Goal: Task Accomplishment & Management: Manage account settings

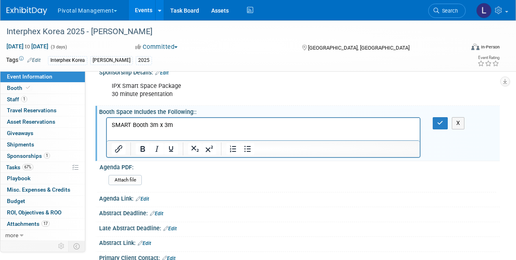
scroll to position [180, 0]
click at [439, 120] on icon "button" at bounding box center [441, 123] width 6 height 6
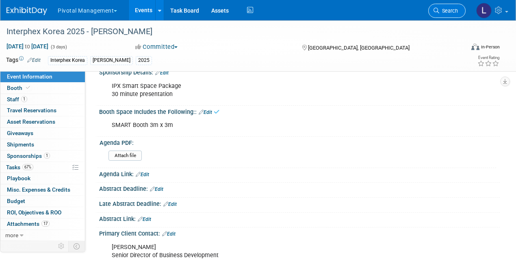
click at [443, 11] on span "Search" at bounding box center [449, 11] width 19 height 6
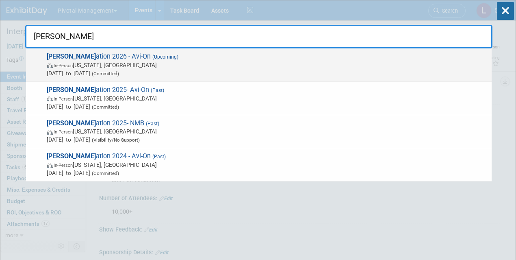
type input "[PERSON_NAME]"
click at [76, 65] on span "In-Person [US_STATE], [GEOGRAPHIC_DATA]" at bounding box center [267, 65] width 441 height 8
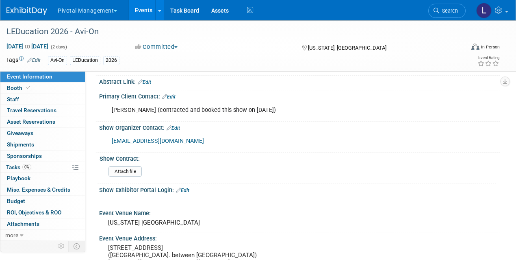
scroll to position [335, 0]
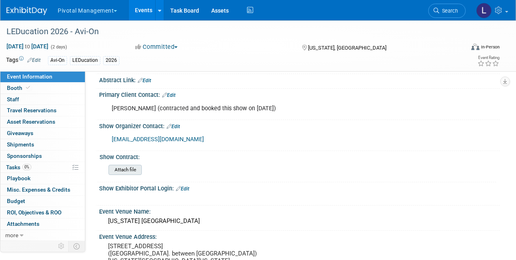
click at [131, 171] on input "file" at bounding box center [86, 169] width 111 height 9
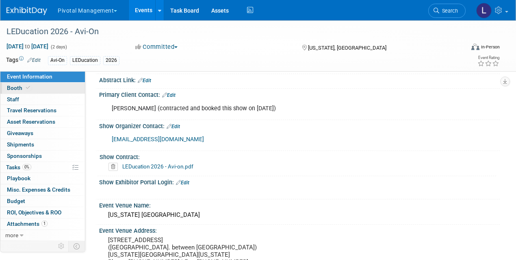
click at [20, 84] on link "Booth" at bounding box center [42, 88] width 85 height 11
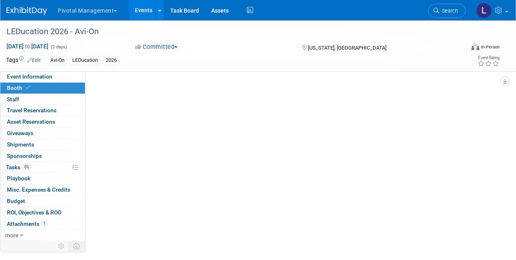
scroll to position [0, 0]
select select "Yes"
select select "Email Summary Only"
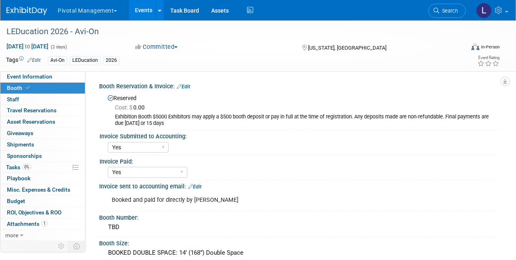
click at [189, 86] on link "Edit" at bounding box center [183, 87] width 13 height 6
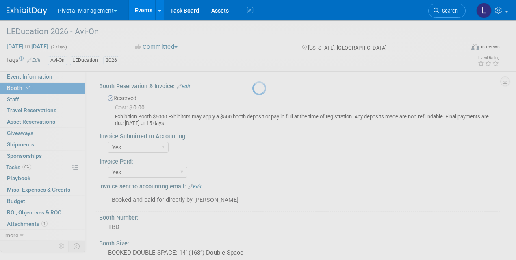
click at [253, 86] on div at bounding box center [258, 130] width 11 height 260
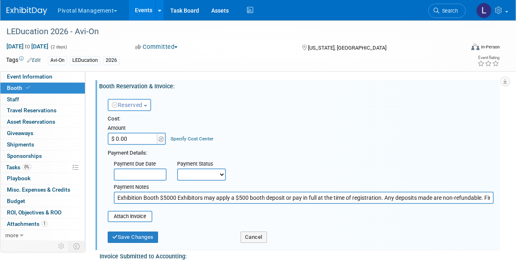
click at [138, 141] on input "$ 0.00" at bounding box center [133, 139] width 51 height 12
type input "$ 9,000.00"
click at [157, 172] on input "text" at bounding box center [140, 174] width 53 height 12
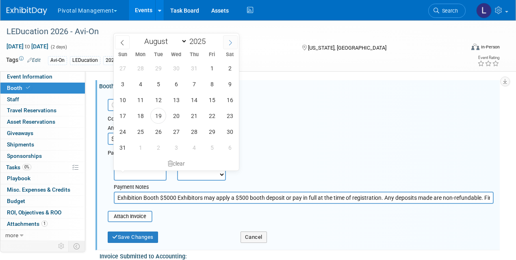
click at [235, 41] on span at bounding box center [230, 42] width 15 height 14
click at [124, 44] on icon at bounding box center [123, 43] width 6 height 6
select select "7"
click at [325, 144] on div "Cost: Amount $ 9,000.00 Specify Cost Center Cost Center -- Not Specified --" at bounding box center [301, 130] width 386 height 30
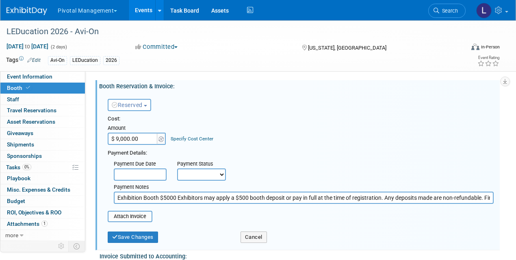
click at [118, 137] on input "$ 9,000.00" at bounding box center [133, 139] width 51 height 12
type input "$ 10,000.00"
click at [161, 192] on input "Exhibition Booth $5000 Exhibitors may apply a $500 booth deposit or pay in full…" at bounding box center [304, 198] width 380 height 12
drag, startPoint x: 121, startPoint y: 197, endPoint x: 507, endPoint y: 203, distance: 385.5
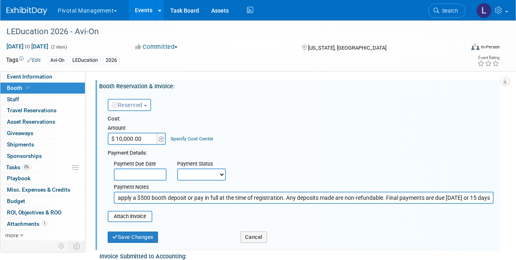
click at [134, 216] on input "file" at bounding box center [103, 216] width 97 height 10
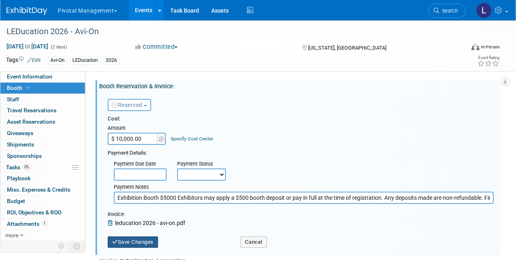
click at [156, 244] on button "Save Changes" at bounding box center [133, 241] width 50 height 11
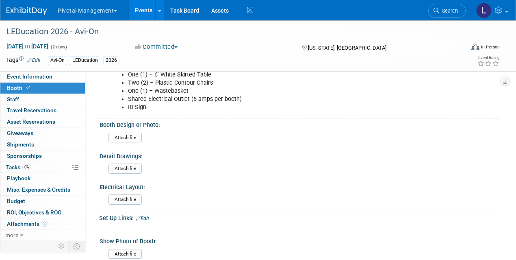
scroll to position [575, 0]
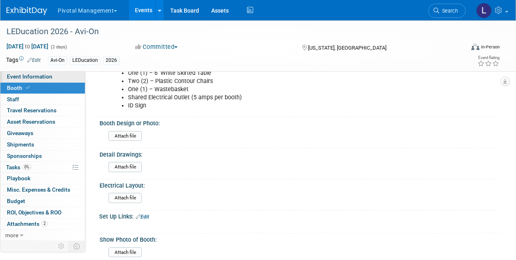
click at [45, 73] on link "Event Information" at bounding box center [42, 76] width 85 height 11
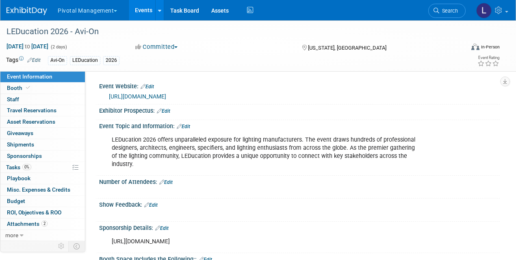
click at [174, 180] on div "Number of Attendees: Edit" at bounding box center [299, 181] width 401 height 11
click at [173, 181] on link "Edit" at bounding box center [165, 182] width 13 height 6
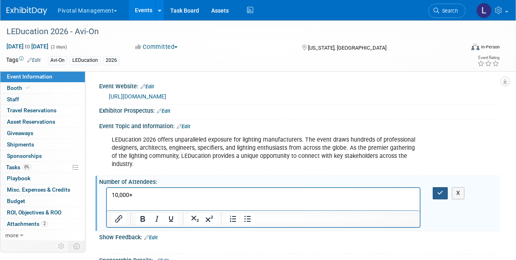
click at [442, 191] on icon "button" at bounding box center [441, 193] width 6 height 6
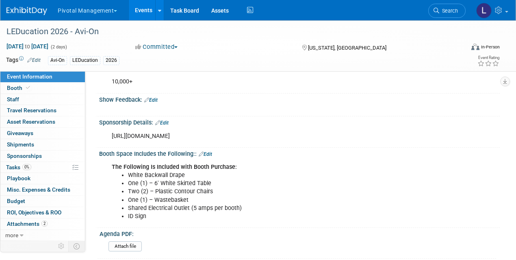
scroll to position [120, 0]
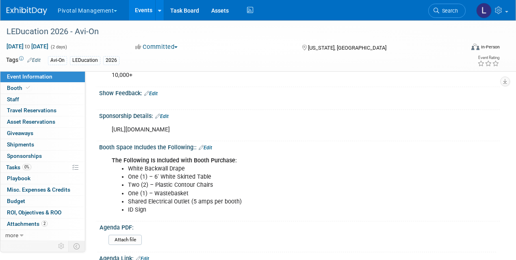
click at [167, 113] on link "Edit" at bounding box center [161, 116] width 13 height 6
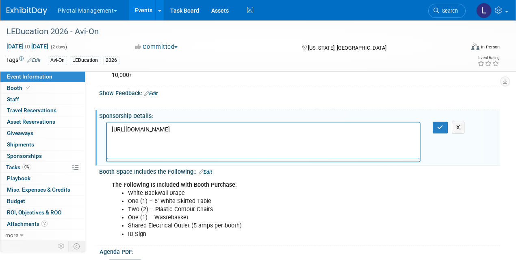
scroll to position [0, 0]
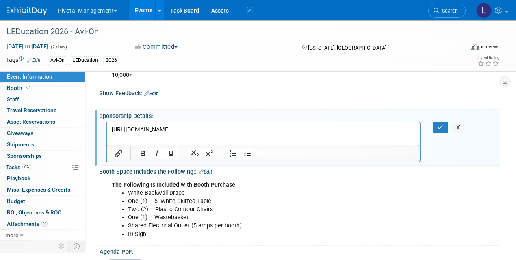
drag, startPoint x: 221, startPoint y: 135, endPoint x: 102, endPoint y: 133, distance: 119.1
click at [107, 133] on html "https://leducation.org/sponsorship/" at bounding box center [263, 127] width 313 height 11
drag, startPoint x: 116, startPoint y: 130, endPoint x: 231, endPoint y: 131, distance: 114.7
click at [231, 131] on p "https://leducation.org/sponsorship/" at bounding box center [264, 129] width 304 height 8
click at [128, 132] on p "https://leducation.org/sponsorship/" at bounding box center [264, 129] width 304 height 8
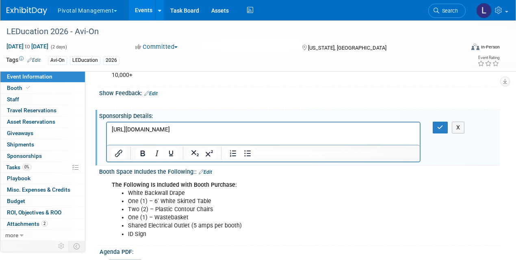
drag, startPoint x: 112, startPoint y: 129, endPoint x: 234, endPoint y: 127, distance: 122.0
click at [234, 127] on p "https://leducation.org/sponsorship/" at bounding box center [264, 129] width 304 height 8
click at [119, 153] on icon "Insert/edit link" at bounding box center [119, 153] width 10 height 10
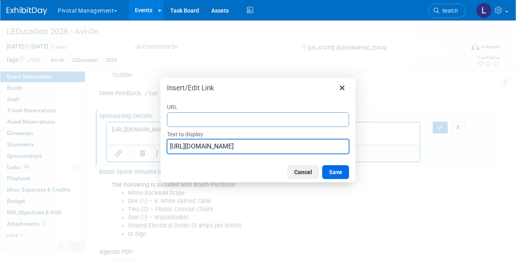
drag, startPoint x: 281, startPoint y: 146, endPoint x: 156, endPoint y: 144, distance: 124.8
click at [156, 144] on div "Insert/Edit Link URL Text to display https://leducation.org/sponsorship/ Cancel…" at bounding box center [258, 130] width 516 height 260
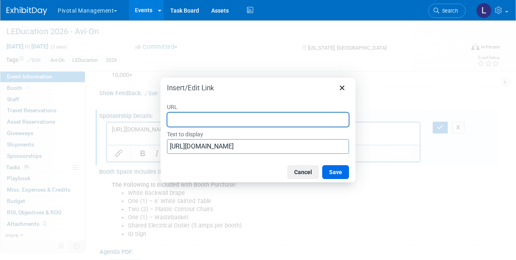
click at [191, 124] on input "URL" at bounding box center [258, 119] width 182 height 15
paste input "https://leducation.org/sponsorship/"
type input "https://leducation.org/sponsorship/"
click at [343, 170] on button "Save" at bounding box center [335, 172] width 27 height 14
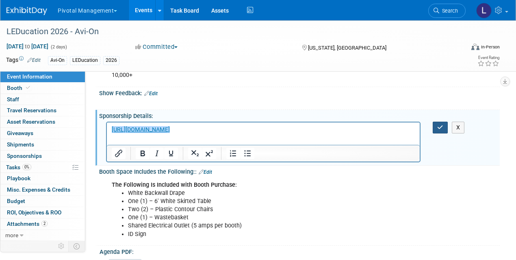
click at [441, 124] on icon "button" at bounding box center [441, 127] width 6 height 6
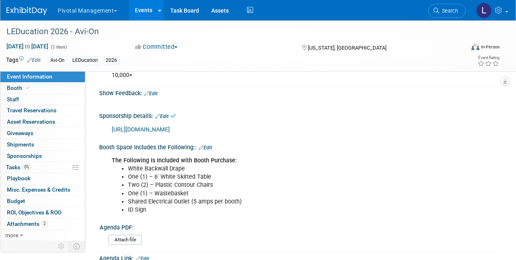
click at [170, 129] on link "https://leducation.org/sponsorship/" at bounding box center [141, 129] width 58 height 7
click at [26, 86] on icon at bounding box center [28, 87] width 4 height 4
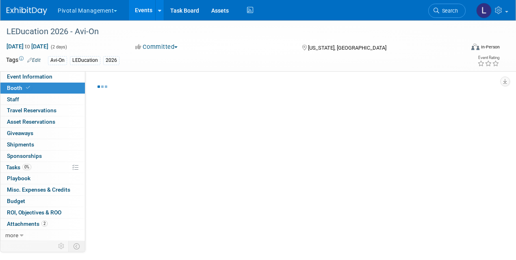
select select "Yes"
select select "Email Summary Only"
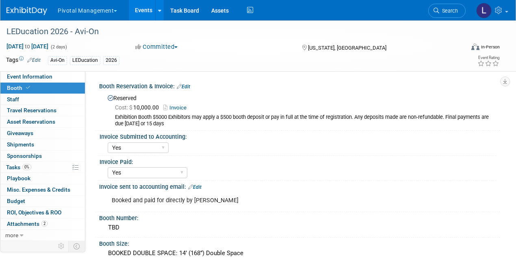
click at [200, 187] on link "Edit" at bounding box center [194, 187] width 13 height 6
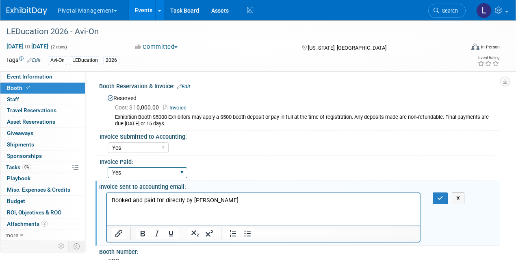
click at [185, 170] on select "Yes No Submitted to Accounting" at bounding box center [148, 172] width 80 height 11
click at [108, 167] on select "Yes No Submitted to Accounting" at bounding box center [148, 172] width 80 height 11
click at [113, 200] on p "Booked and paid for directly by Eric Miller" at bounding box center [264, 200] width 304 height 8
drag, startPoint x: 129, startPoint y: 161, endPoint x: 439, endPoint y: 194, distance: 311.6
click at [439, 195] on icon "button" at bounding box center [441, 198] width 6 height 6
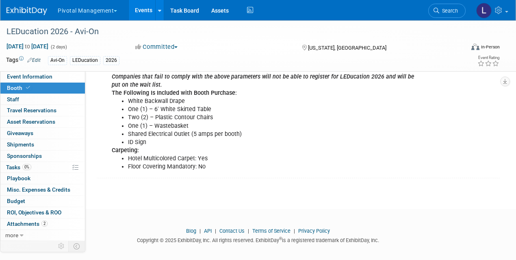
scroll to position [1162, 0]
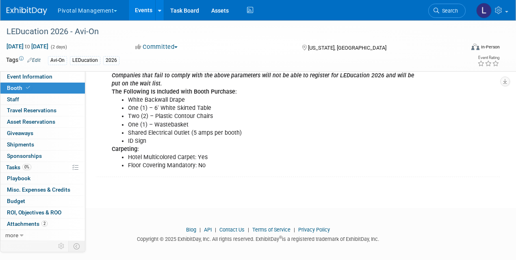
drag, startPoint x: 520, startPoint y: 15, endPoint x: 520, endPoint y: 228, distance: 212.7
click at [26, 102] on link "0 Staff 0" at bounding box center [42, 99] width 85 height 11
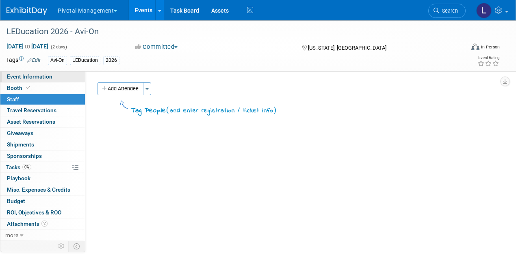
click at [30, 75] on span "Event Information" at bounding box center [30, 76] width 46 height 7
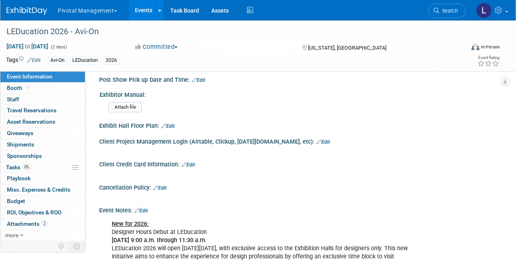
scroll to position [822, 0]
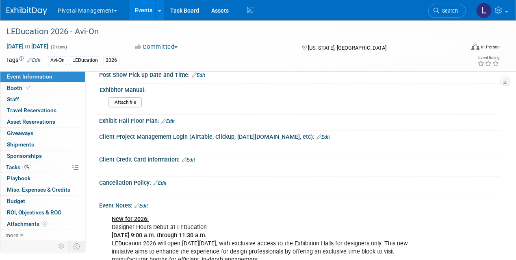
click at [317, 134] on link "Edit" at bounding box center [323, 137] width 13 height 6
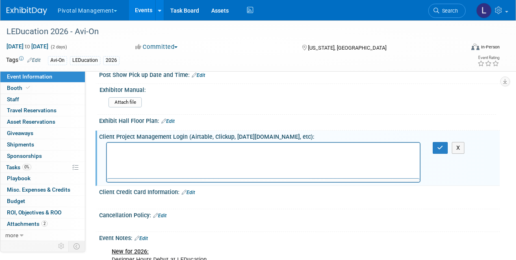
scroll to position [0, 0]
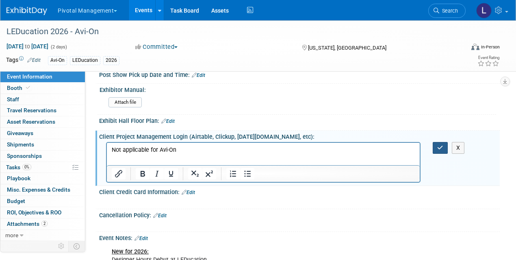
click at [436, 146] on button "button" at bounding box center [440, 148] width 15 height 12
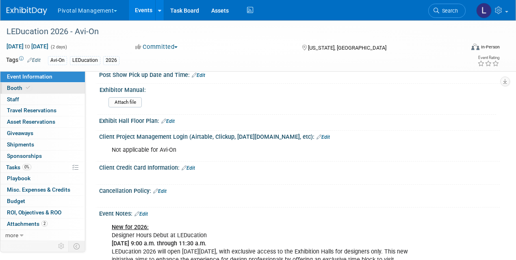
click at [28, 85] on icon at bounding box center [28, 87] width 4 height 4
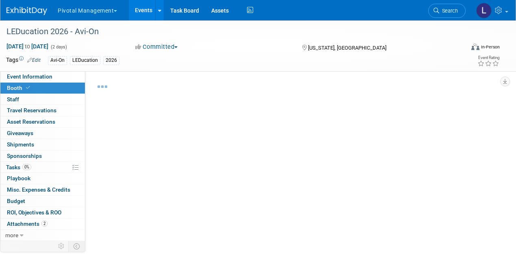
select select "Yes"
select select "Email Summary Only"
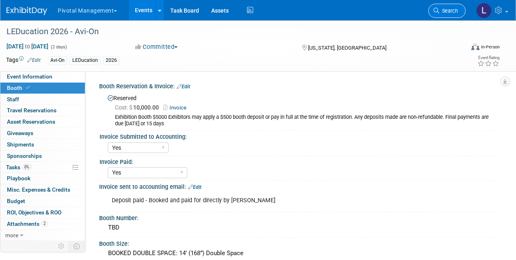
click at [444, 15] on link "Search" at bounding box center [447, 11] width 37 height 14
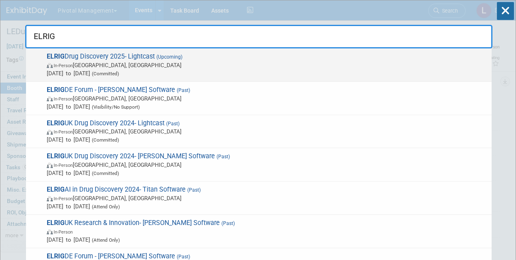
type input "ELRIG"
click at [104, 72] on span "Oct 21, 2025 to Oct 22, 2025 (Committed)" at bounding box center [267, 73] width 441 height 8
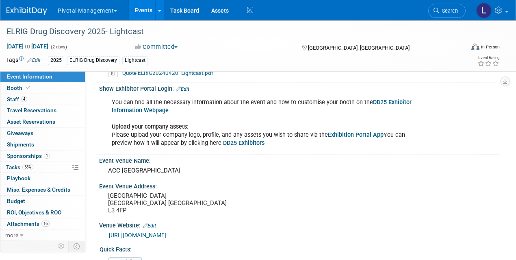
scroll to position [816, 0]
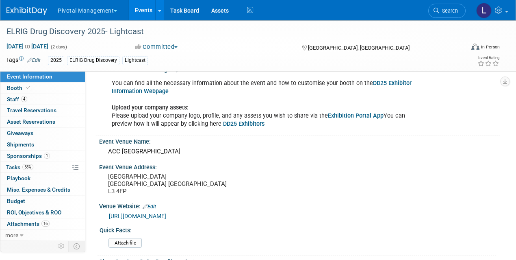
click at [357, 115] on link "Exhibition Portal App" at bounding box center [356, 115] width 56 height 7
click at [246, 121] on link "DD25 Exhibitors" at bounding box center [243, 123] width 41 height 7
click at [445, 13] on span "Search" at bounding box center [449, 11] width 19 height 6
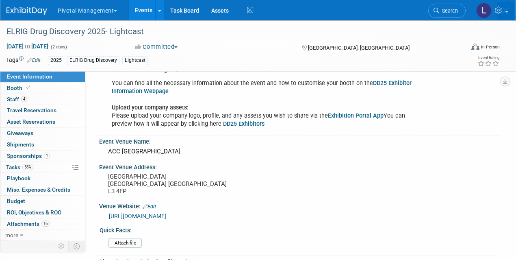
scroll to position [0, 0]
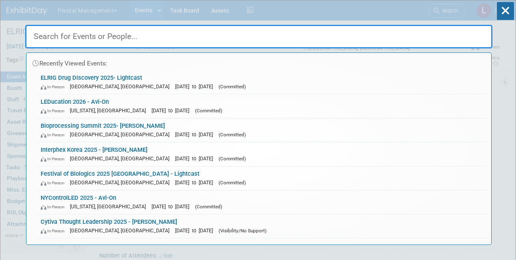
click at [105, 33] on input "text" at bounding box center [259, 37] width 468 height 24
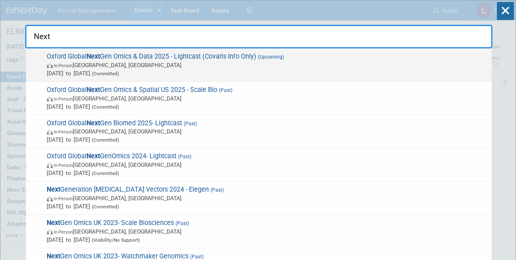
type input "Next"
click at [110, 72] on span "Nov 13, 2025 to Nov 14, 2025 (Committed)" at bounding box center [267, 73] width 441 height 8
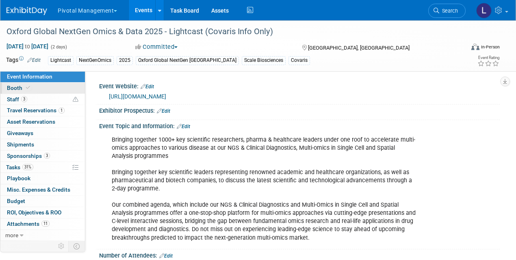
click at [11, 88] on span "Booth" at bounding box center [19, 88] width 25 height 7
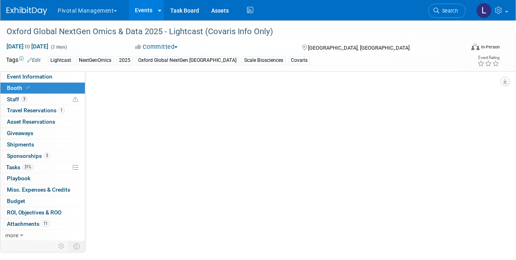
select select "Yes"
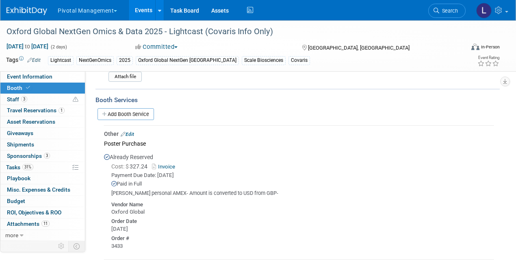
scroll to position [649, 0]
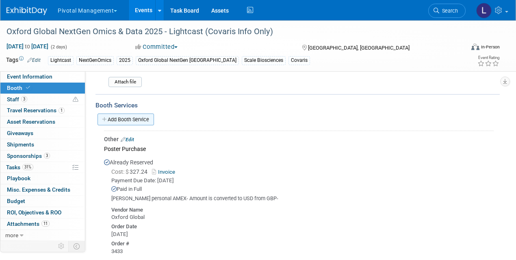
click at [139, 113] on link "Add Booth Service" at bounding box center [126, 119] width 57 height 12
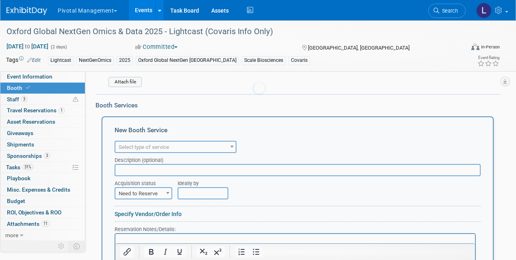
scroll to position [0, 0]
click at [153, 145] on span "Select type of service" at bounding box center [175, 146] width 120 height 11
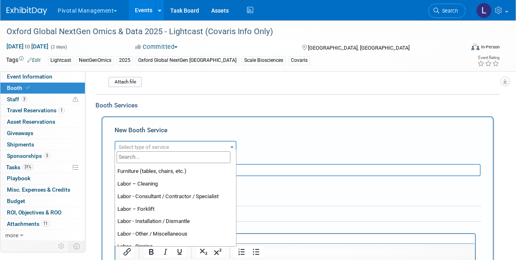
scroll to position [54, 0]
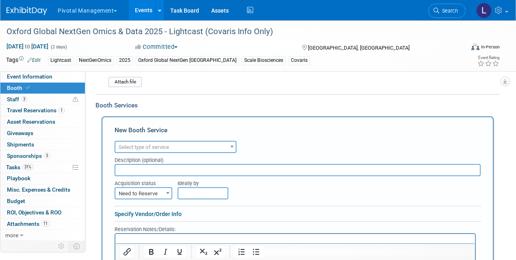
click at [294, 178] on div "Ideally by" at bounding box center [314, 181] width 272 height 11
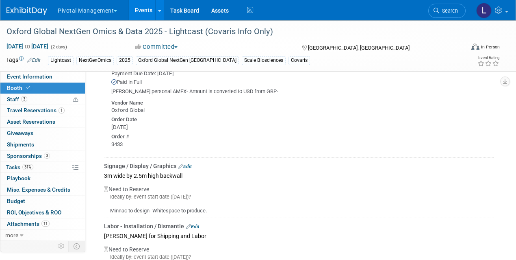
scroll to position [996, 0]
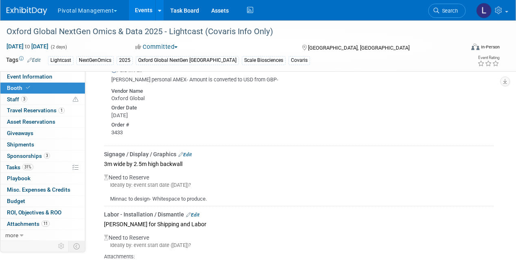
click at [192, 152] on link "Edit" at bounding box center [185, 155] width 13 height 6
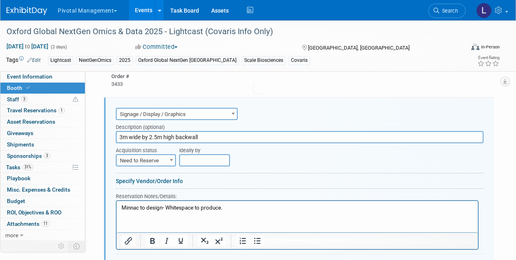
scroll to position [0, 0]
click at [206, 109] on span "Signage / Display / Graphics" at bounding box center [177, 113] width 120 height 11
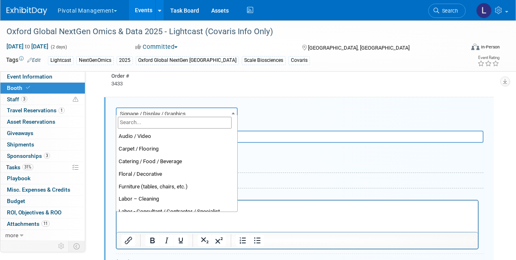
scroll to position [202, 0]
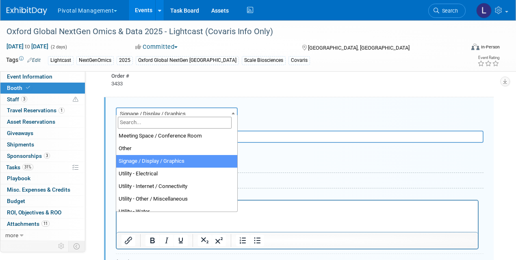
click at [416, 144] on div "Ideally by" at bounding box center [315, 148] width 273 height 11
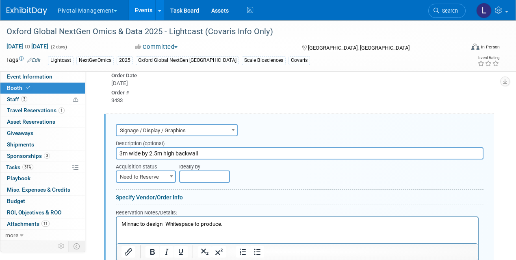
scroll to position [1043, 0]
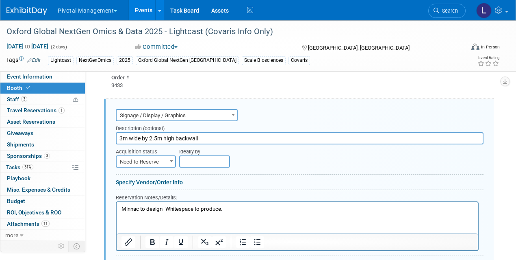
drag, startPoint x: 207, startPoint y: 134, endPoint x: 102, endPoint y: 133, distance: 105.3
click at [183, 110] on span "Signage / Display / Graphics" at bounding box center [177, 115] width 120 height 11
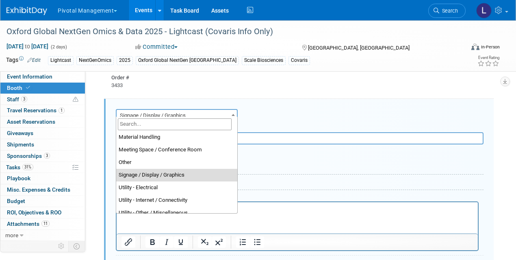
scroll to position [189, 0]
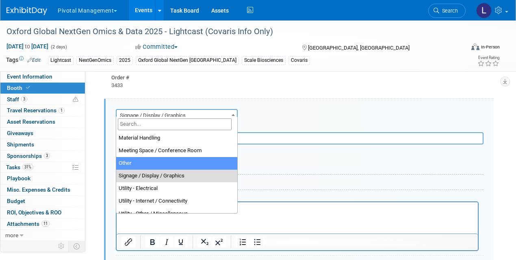
select select "1"
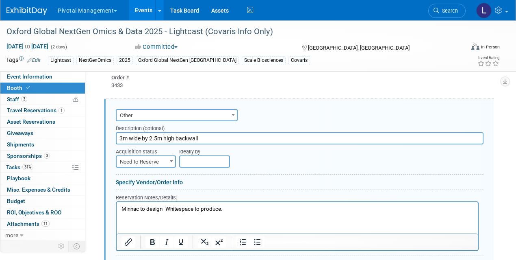
click at [150, 132] on input "3m wide by 2.5m high backwall" at bounding box center [300, 138] width 368 height 12
drag, startPoint x: 214, startPoint y: 133, endPoint x: 92, endPoint y: 136, distance: 122.4
type input "P"
type input "Inbound- Pull/Ship/ Graphic production"
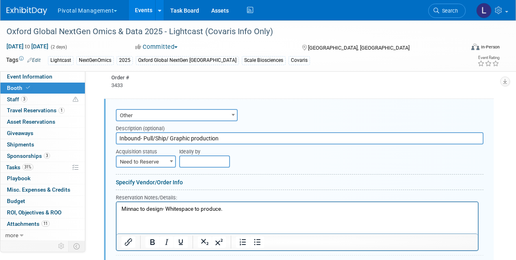
click at [144, 179] on link "Specify Vendor/Order Info" at bounding box center [149, 182] width 67 height 7
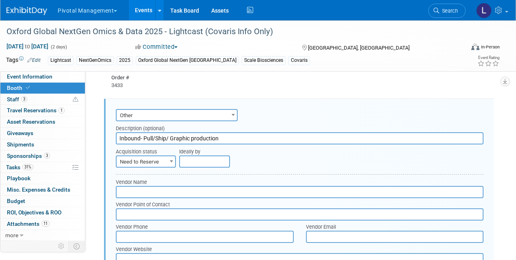
click at [172, 186] on input "text" at bounding box center [300, 192] width 368 height 12
type input "Whitespace"
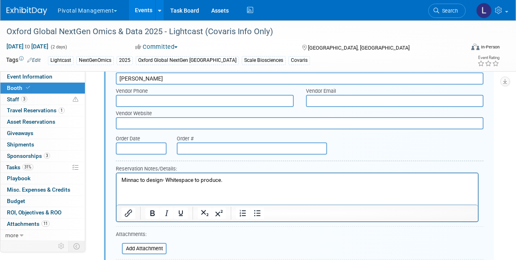
scroll to position [1211, 0]
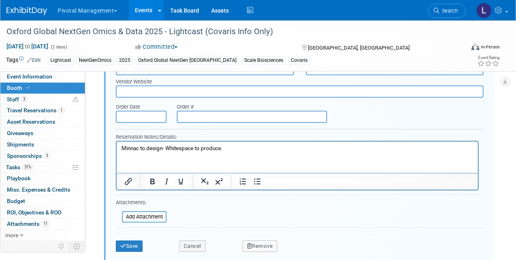
type input "Lucy Lewis"
click at [220, 147] on p "Minnac to design- Whitespace to produce." at bounding box center [298, 149] width 352 height 8
drag, startPoint x: 228, startPoint y: 150, endPoint x: 115, endPoint y: 150, distance: 112.2
click at [117, 150] on html "Minnac to design- Whitespace to produce." at bounding box center [297, 146] width 361 height 11
click at [133, 212] on input "file" at bounding box center [117, 217] width 97 height 10
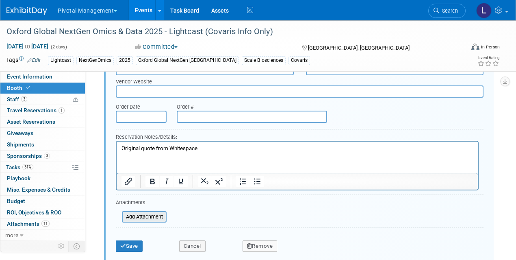
click at [144, 214] on input "file" at bounding box center [117, 217] width 97 height 10
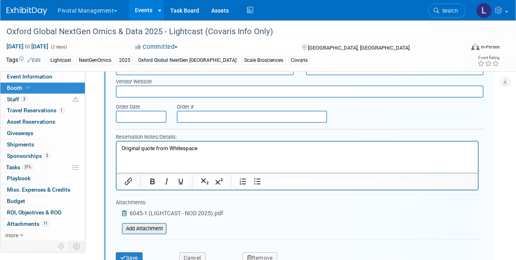
click at [156, 228] on input "file" at bounding box center [117, 229] width 97 height 10
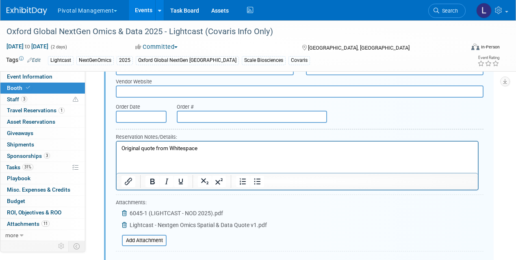
click at [237, 150] on p "Original quote from Whitespace" at bounding box center [298, 149] width 352 height 8
drag, startPoint x: 173, startPoint y: 149, endPoint x: 103, endPoint y: 151, distance: 70.0
click at [117, 151] on html "Original quote from Whitespace" at bounding box center [297, 146] width 361 height 11
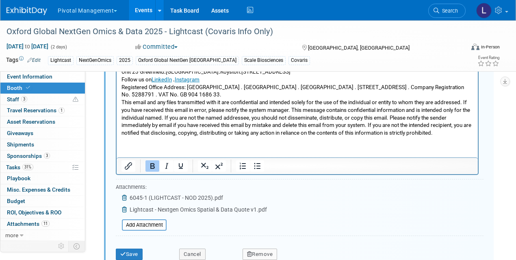
scroll to position [1770, 0]
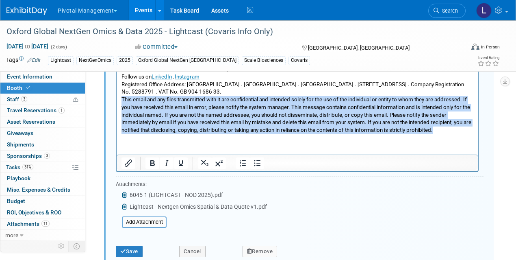
drag, startPoint x: 122, startPoint y: 102, endPoint x: 429, endPoint y: 144, distance: 309.4
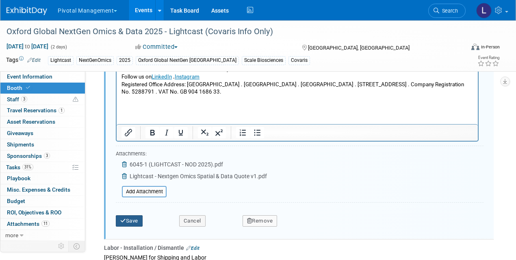
click at [133, 216] on button "Save" at bounding box center [129, 220] width 27 height 11
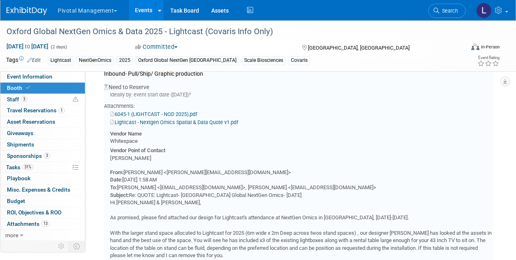
scroll to position [823, 0]
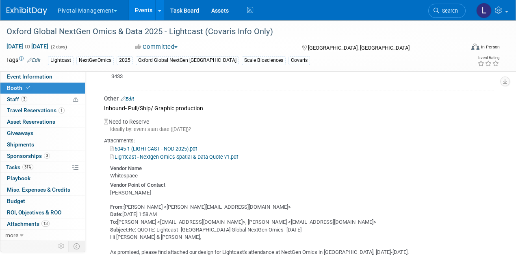
click at [131, 97] on link "Edit" at bounding box center [127, 99] width 13 height 6
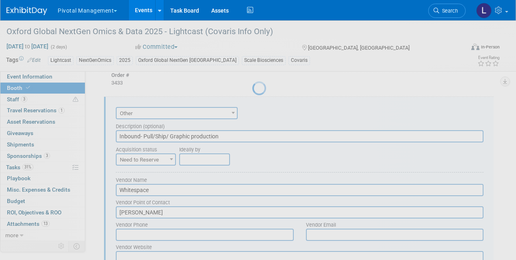
scroll to position [0, 0]
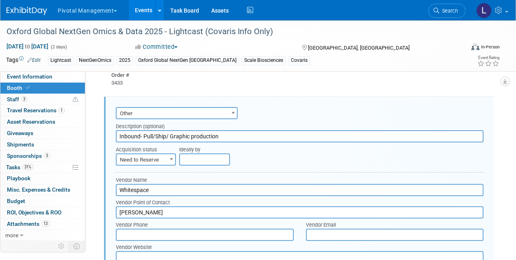
click at [119, 131] on input "Inbound- Pull/Ship/ Graphic production" at bounding box center [300, 136] width 368 height 12
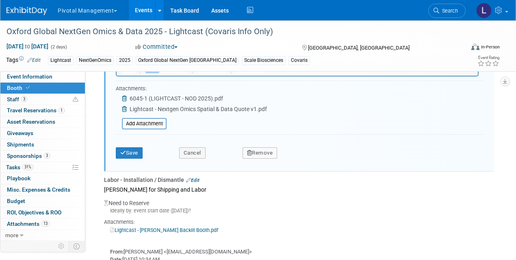
scroll to position [1604, 0]
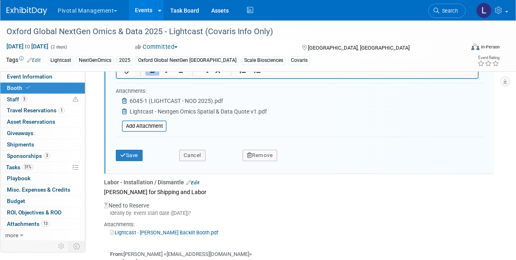
type input "Whitespace Quote: Inbound- Pull/Ship/ Graphic production"
click at [136, 151] on button "Save" at bounding box center [129, 155] width 27 height 11
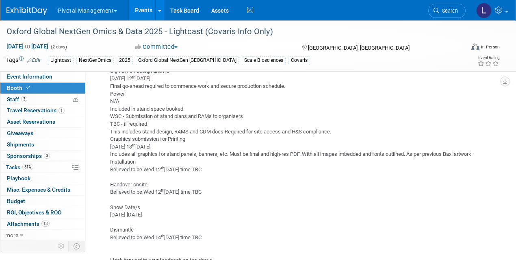
scroll to position [1156, 0]
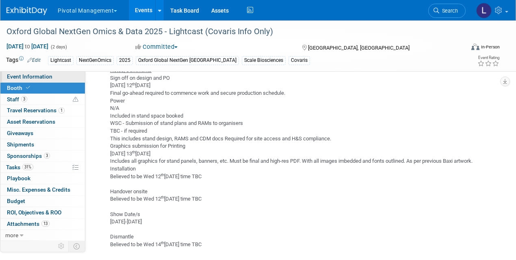
click at [47, 73] on span "Event Information" at bounding box center [30, 76] width 46 height 7
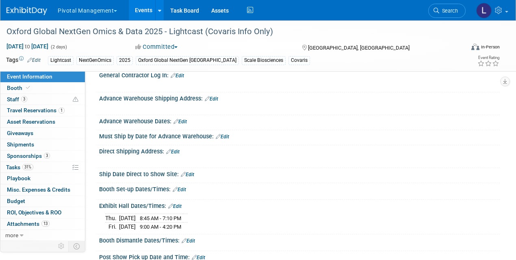
scroll to position [1119, 0]
